Goal: Transaction & Acquisition: Subscribe to service/newsletter

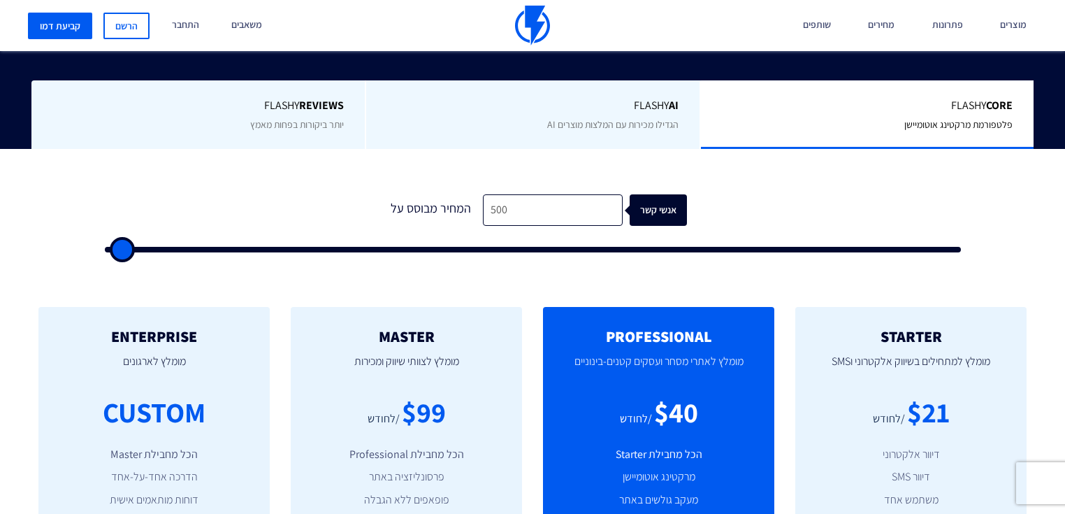
scroll to position [336, 0]
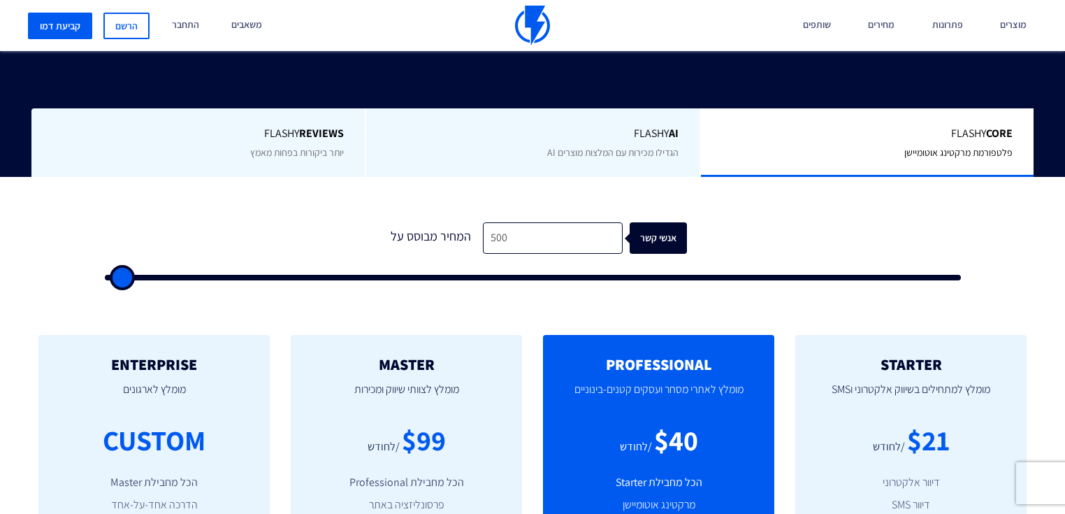
type input "5"
type input "500"
type input "50"
type input "500"
type input "5,000"
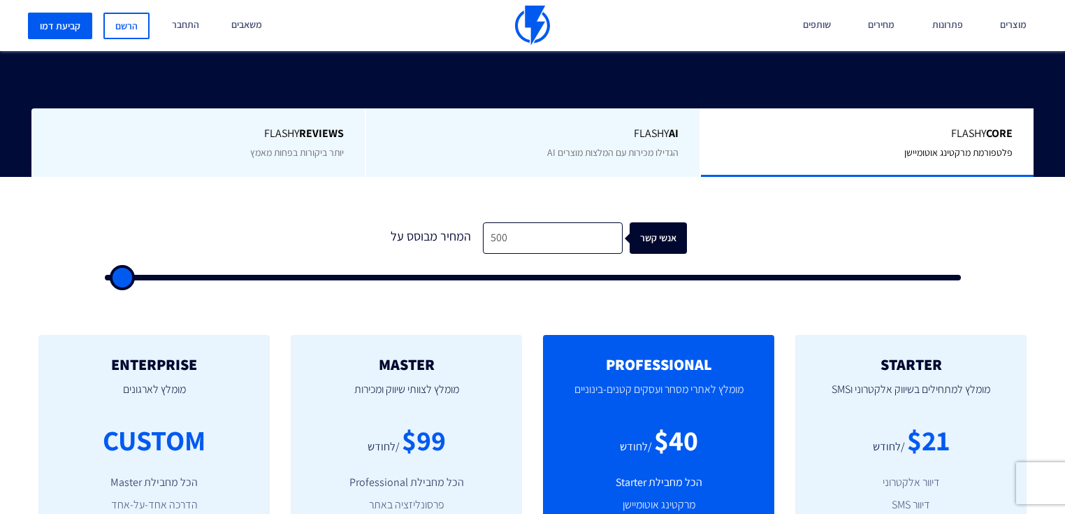
type input "5000"
drag, startPoint x: 519, startPoint y: 211, endPoint x: 397, endPoint y: 204, distance: 121.8
click at [402, 222] on div "המחיר מבוסס על 5,000 אנשי קשר" at bounding box center [532, 237] width 309 height 31
type input "5,000"
